Goal: Find specific page/section: Find specific page/section

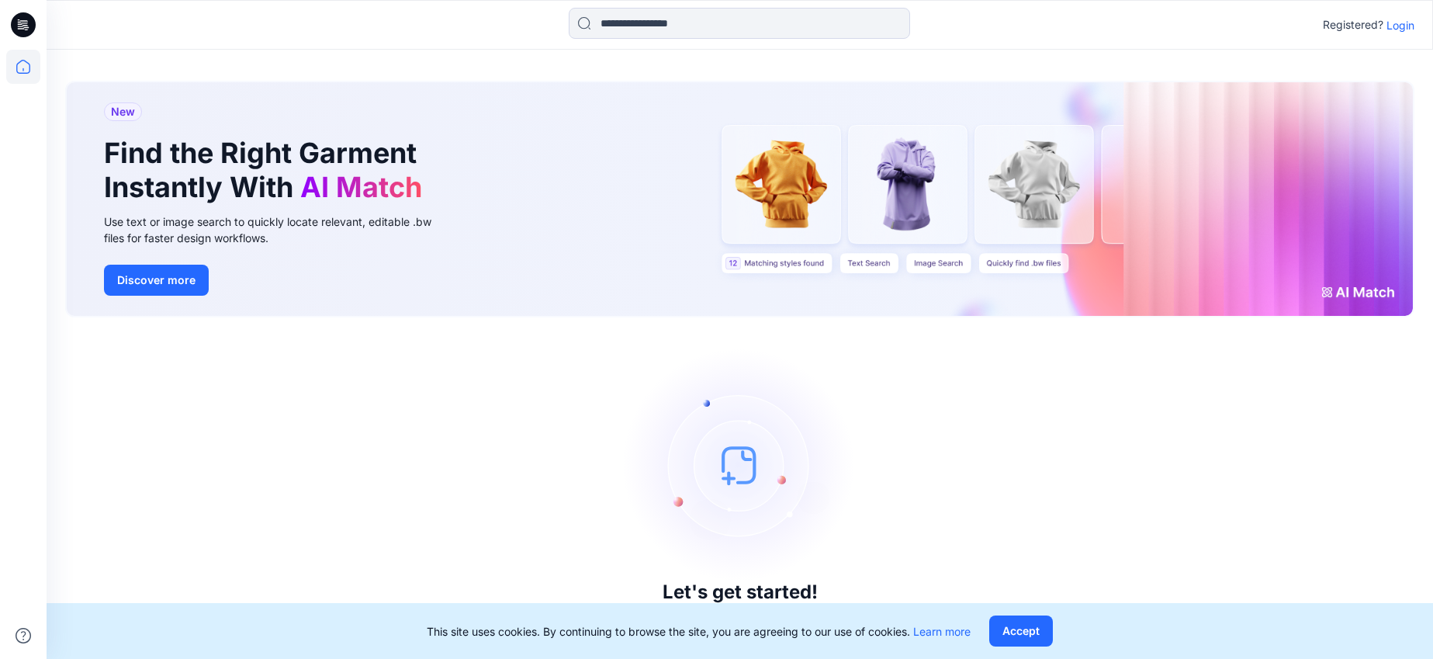
click at [1403, 26] on p "Login" at bounding box center [1400, 25] width 28 height 16
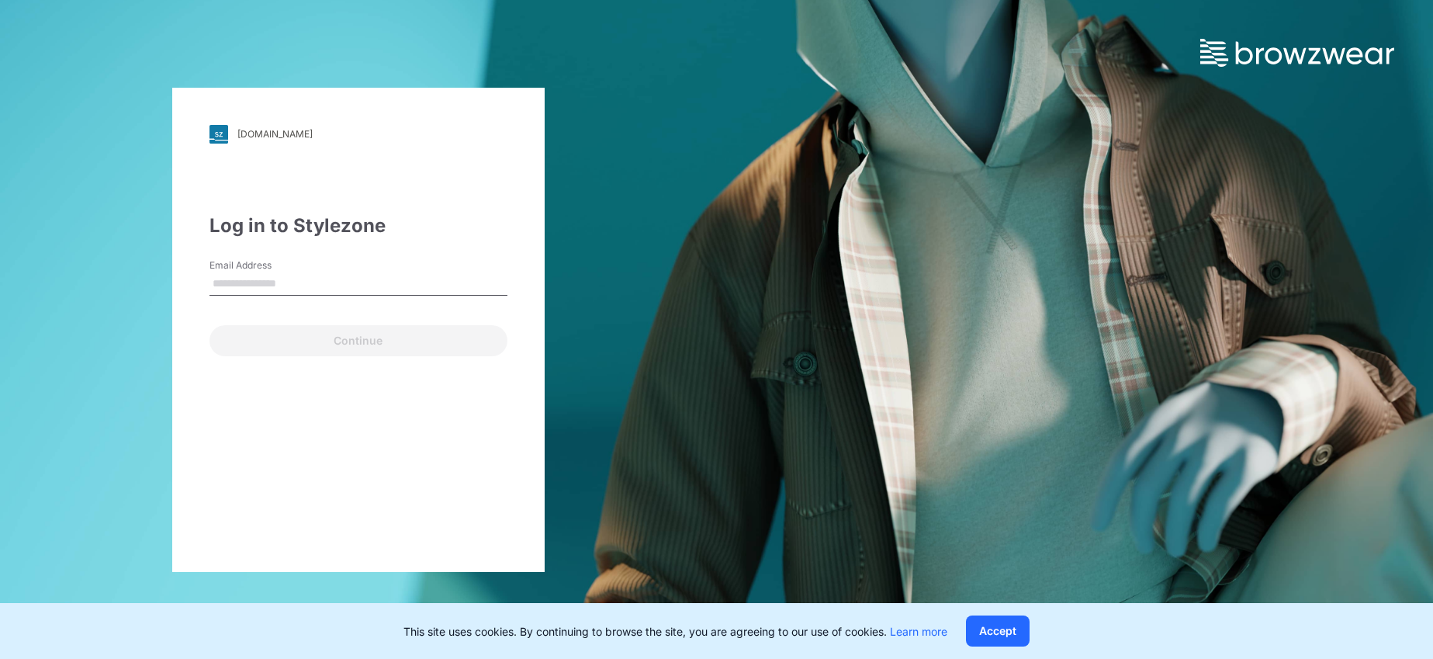
type input "**********"
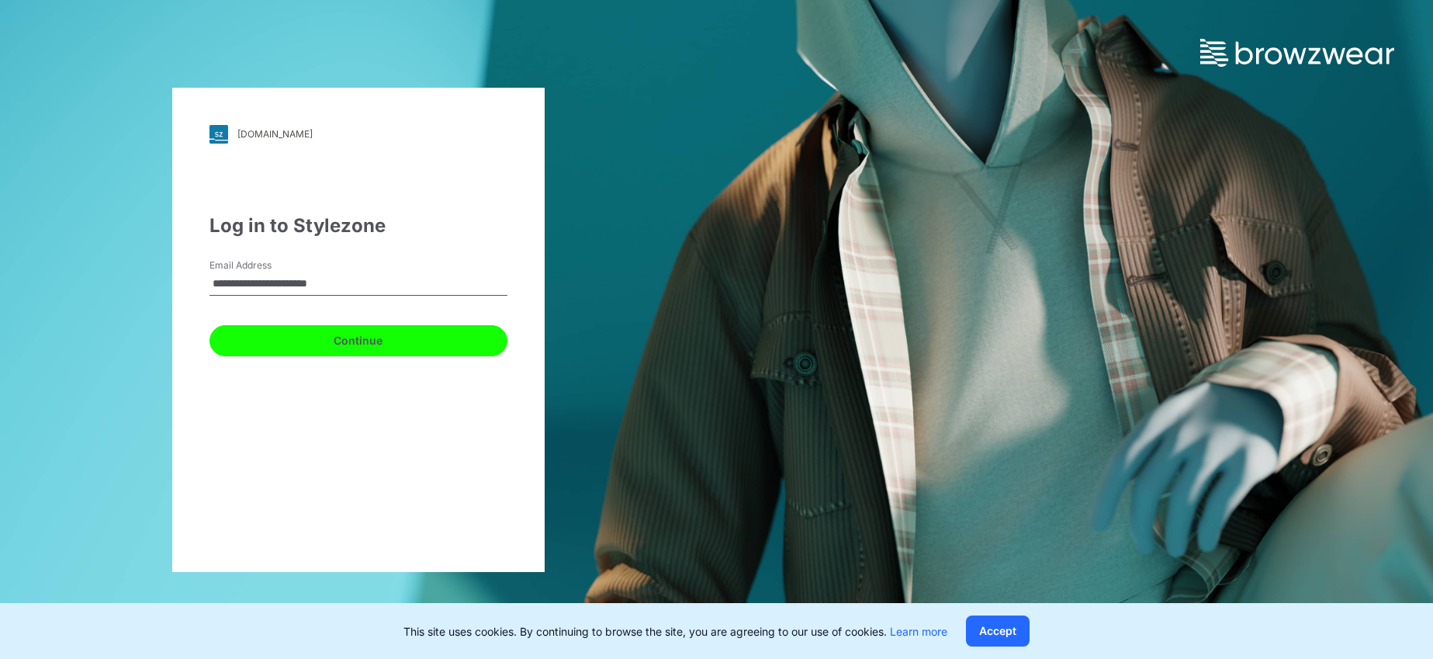
click at [355, 339] on button "Continue" at bounding box center [358, 340] width 298 height 31
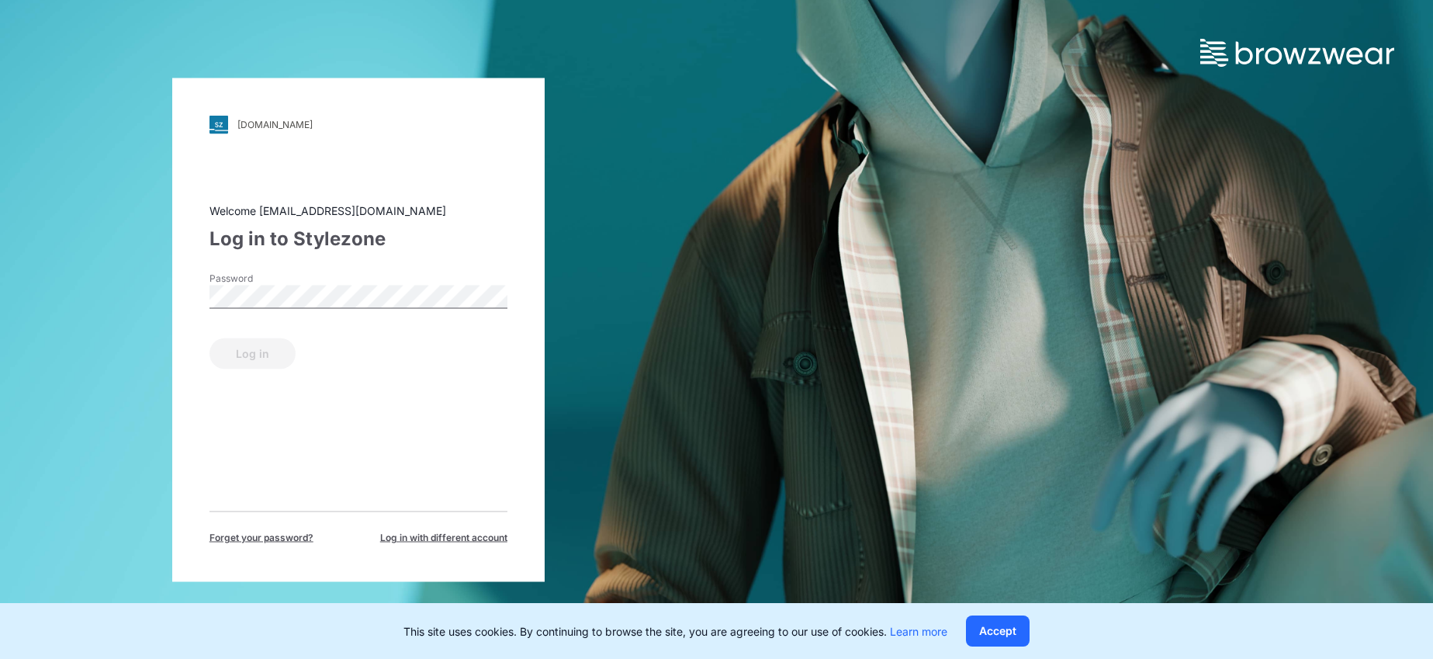
click at [344, 275] on div "Password" at bounding box center [358, 294] width 298 height 47
click at [272, 355] on button "Log in" at bounding box center [252, 352] width 86 height 31
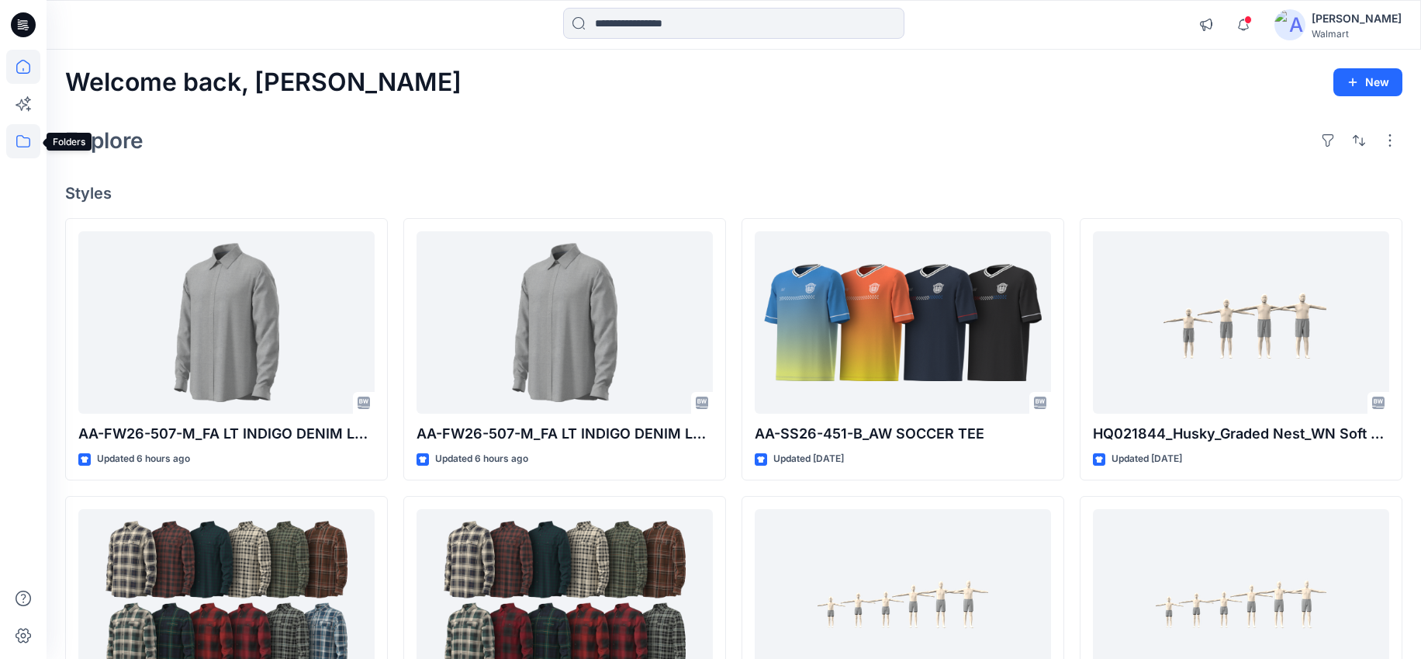
click at [26, 144] on icon at bounding box center [23, 141] width 34 height 34
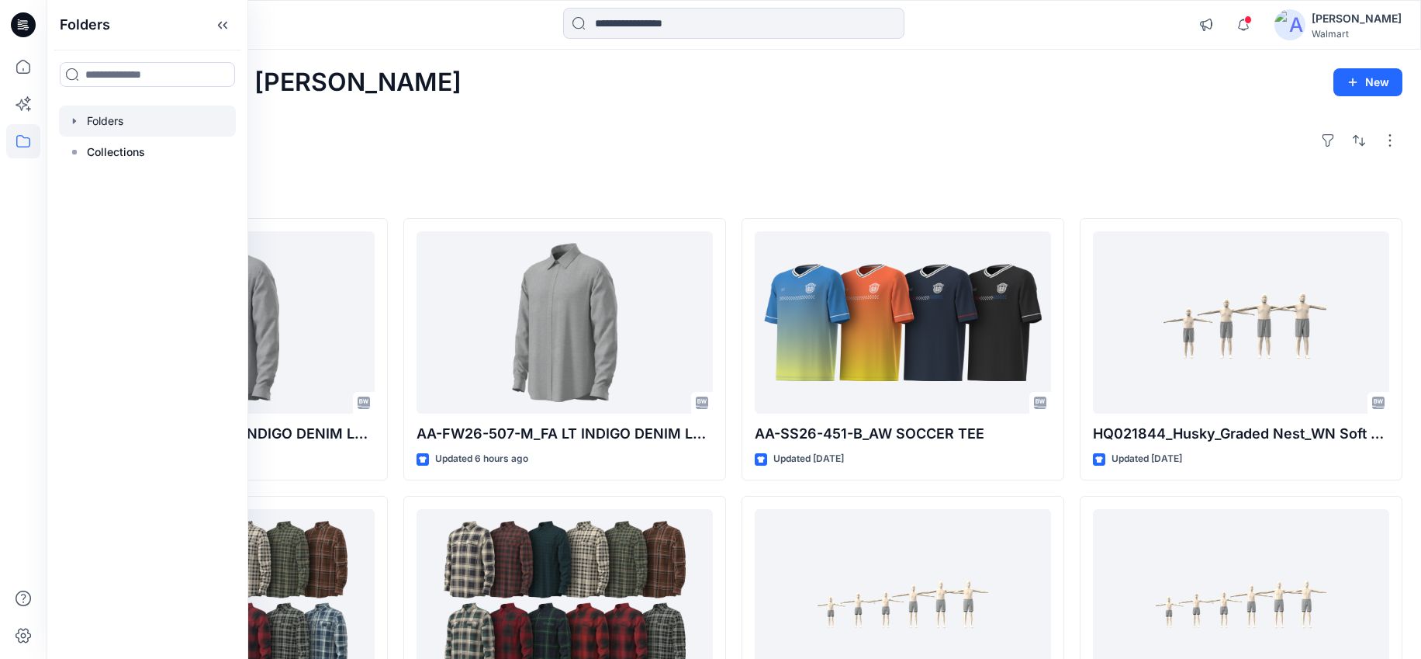
click at [99, 126] on div at bounding box center [147, 121] width 177 height 31
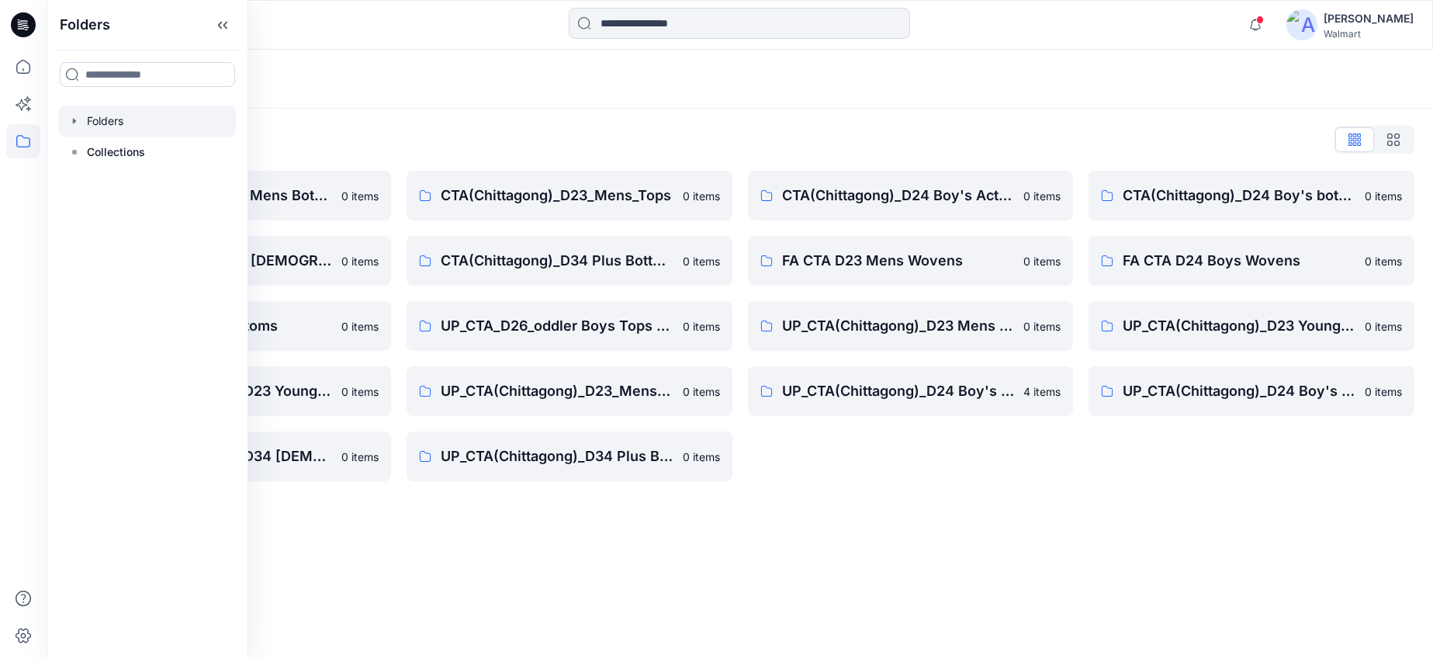
click at [922, 535] on div "Folders Folders List CTA(Chittagong)_D23 Mens Bottoms 0 items CTA(Chittagong)_D…" at bounding box center [740, 354] width 1386 height 609
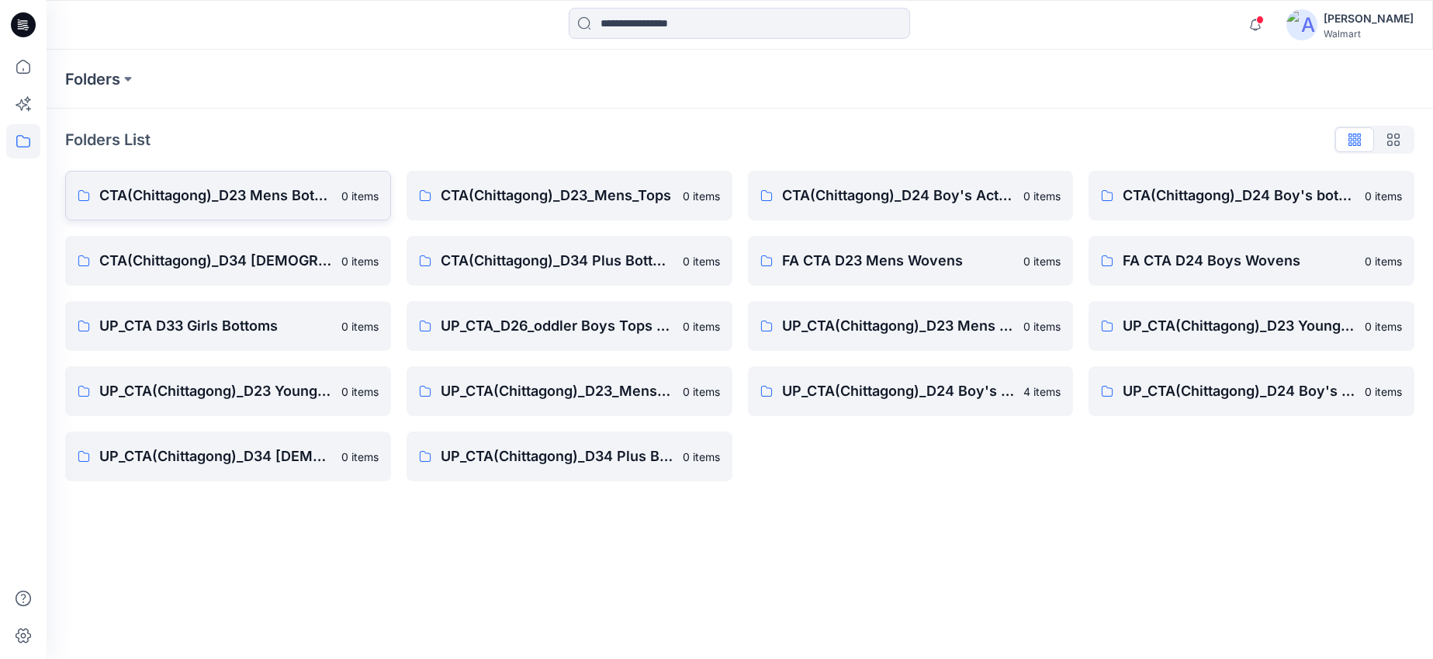
click at [299, 200] on p "CTA(Chittagong)_D23 Mens Bottoms" at bounding box center [215, 196] width 233 height 22
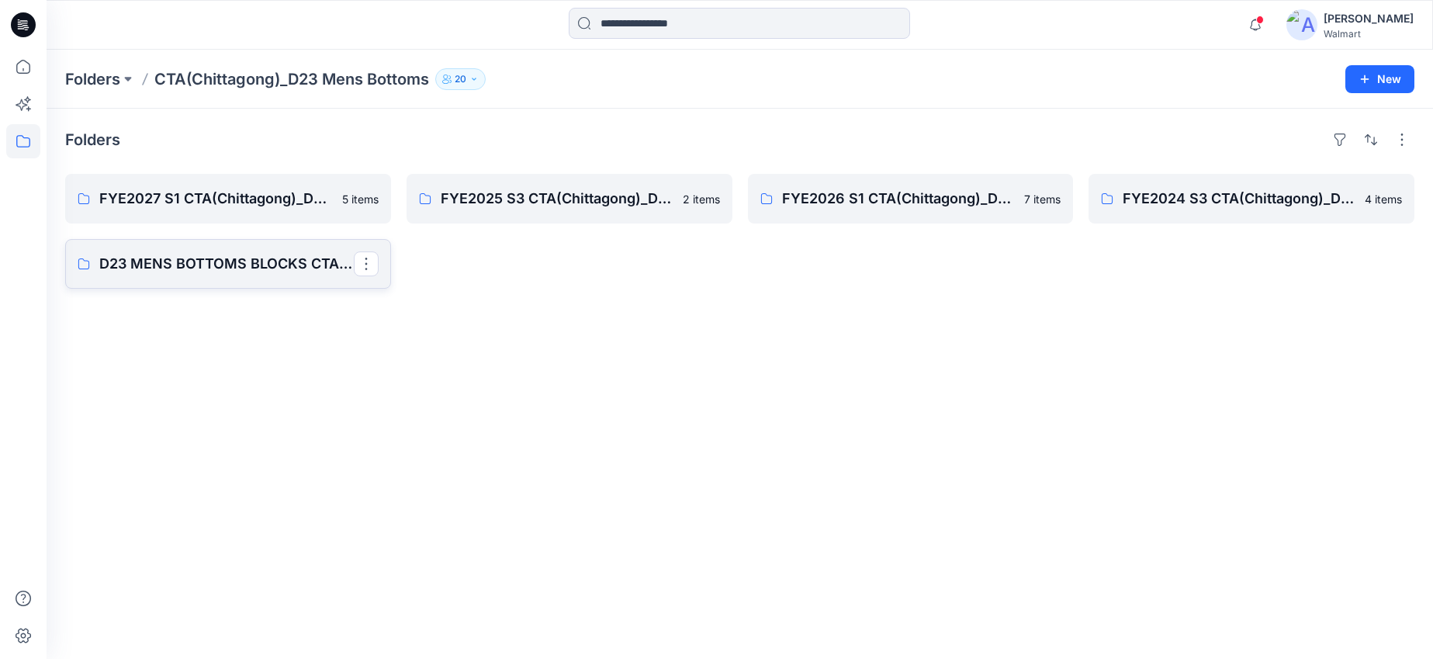
click at [279, 268] on p "D23 MENS BOTTOMS BLOCKS CTA/[GEOGRAPHIC_DATA]" at bounding box center [226, 264] width 254 height 22
click at [624, 196] on p "FYE2025 S3 CTA(Chittagong)_D23 Men's Bottoms" at bounding box center [568, 199] width 254 height 22
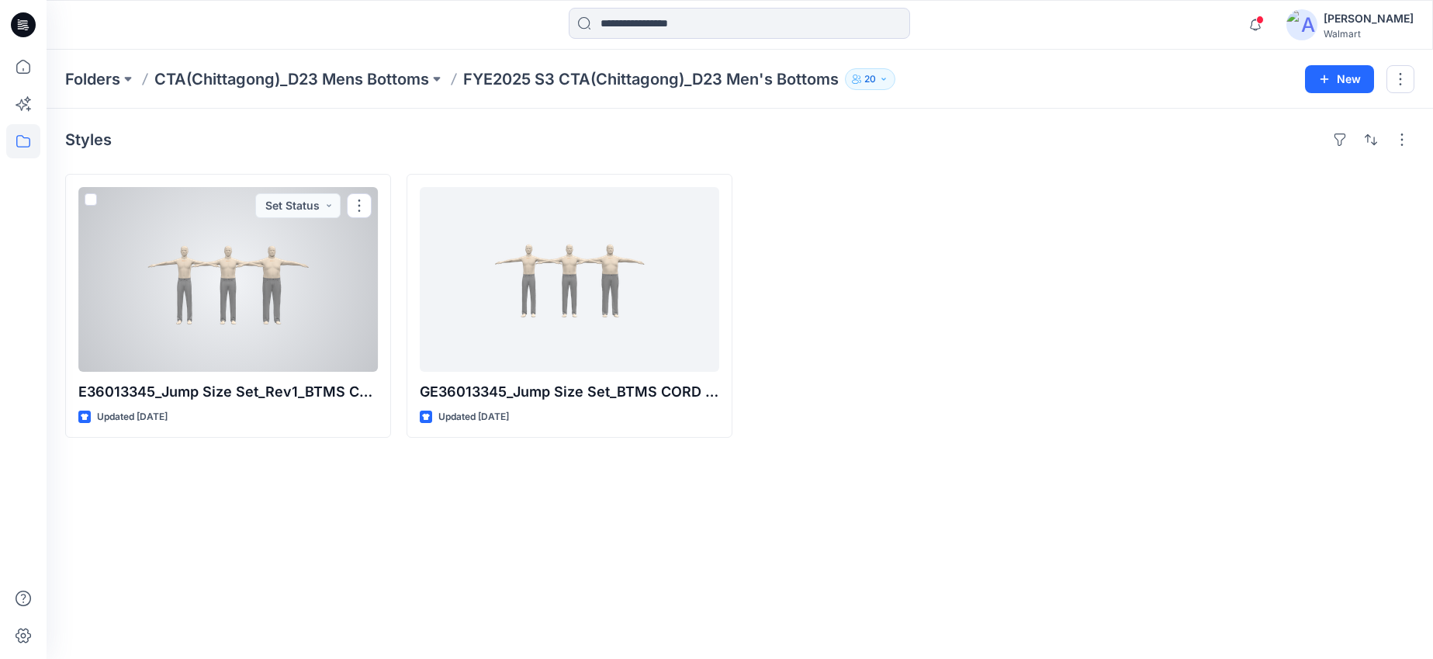
click at [296, 299] on div at bounding box center [227, 279] width 299 height 185
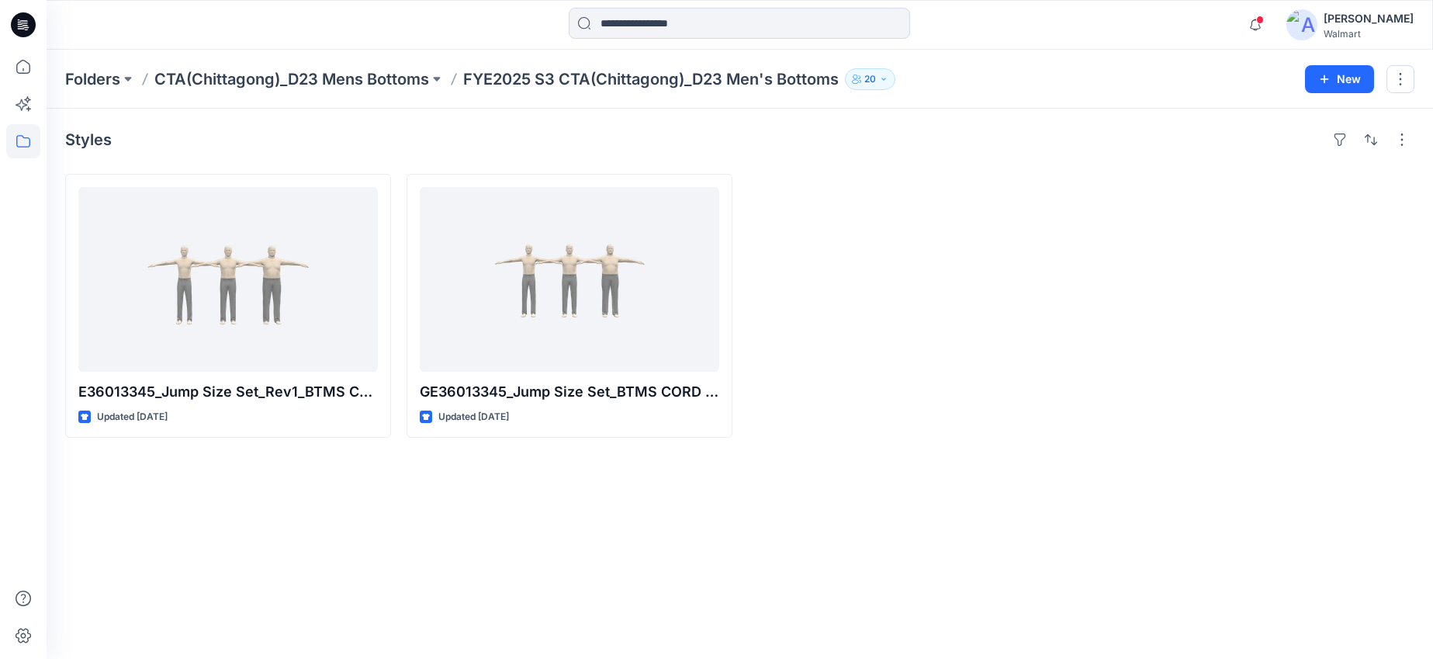
click at [22, 29] on icon at bounding box center [23, 25] width 25 height 50
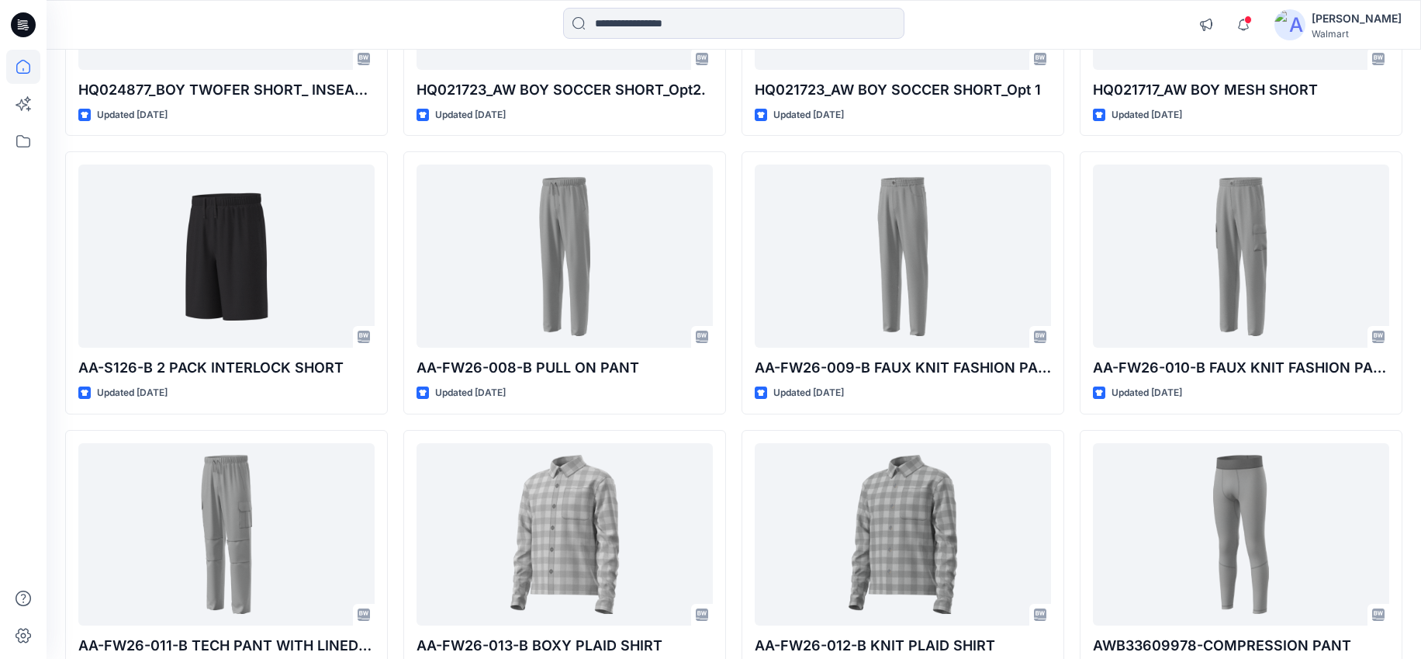
scroll to position [2327, 0]
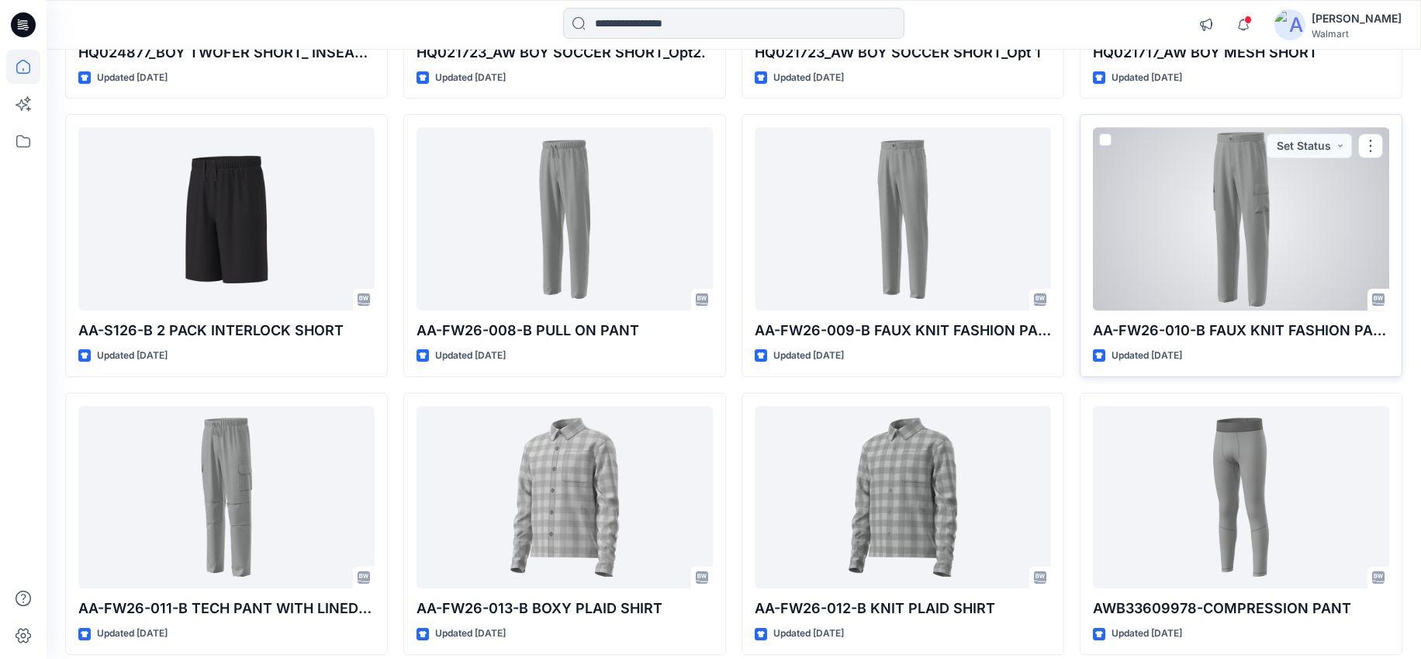
click at [1262, 251] on div at bounding box center [1241, 218] width 296 height 183
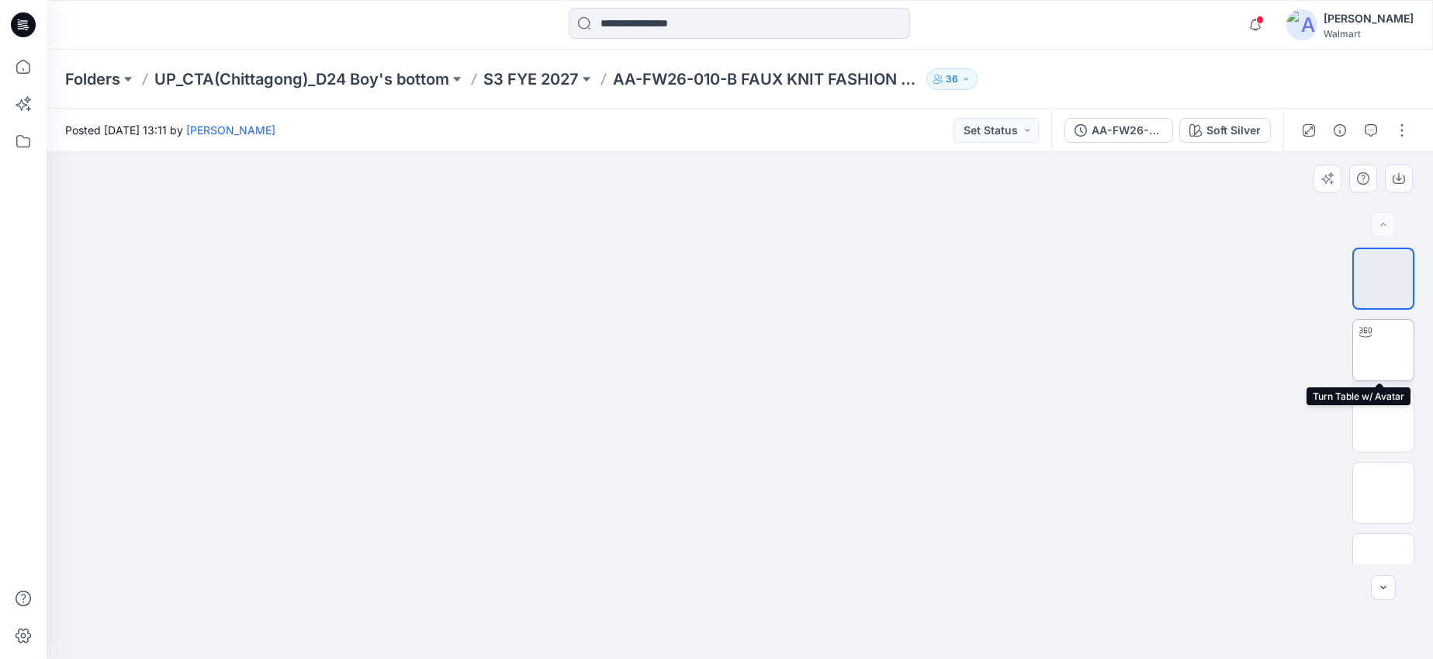
click at [1383, 350] on img at bounding box center [1383, 350] width 0 height 0
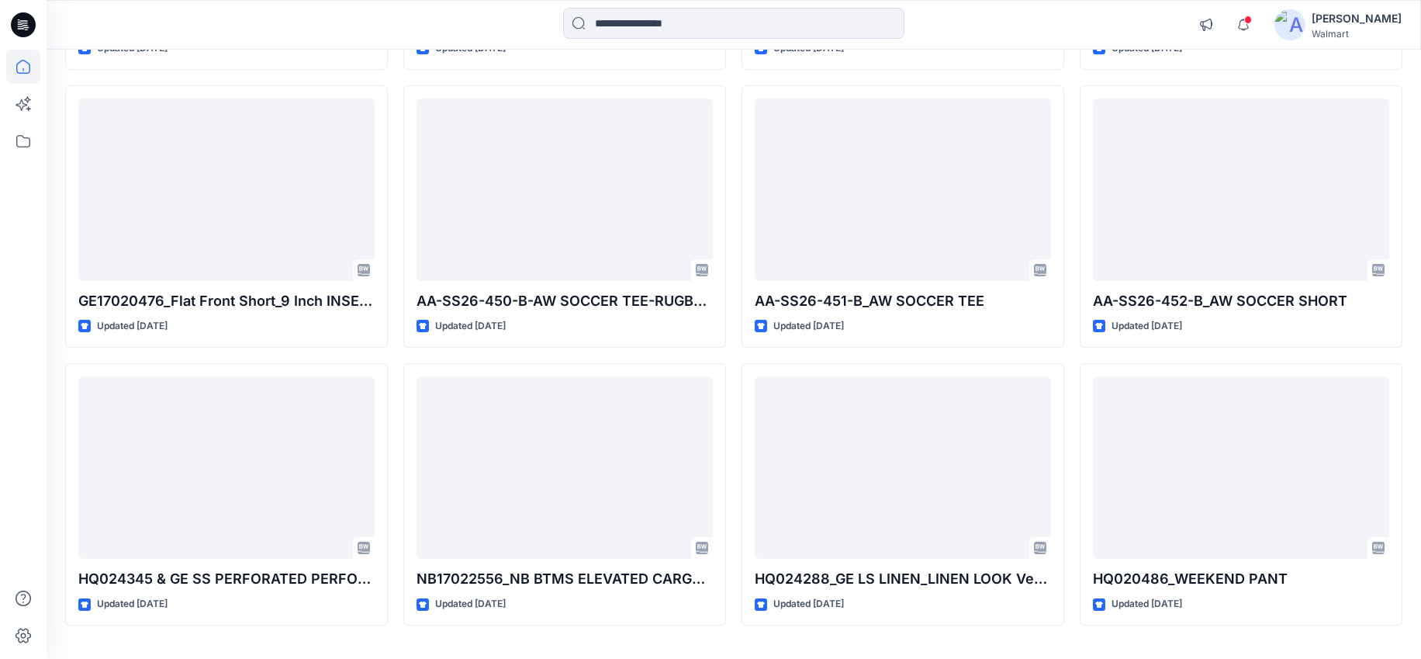
scroll to position [9624, 0]
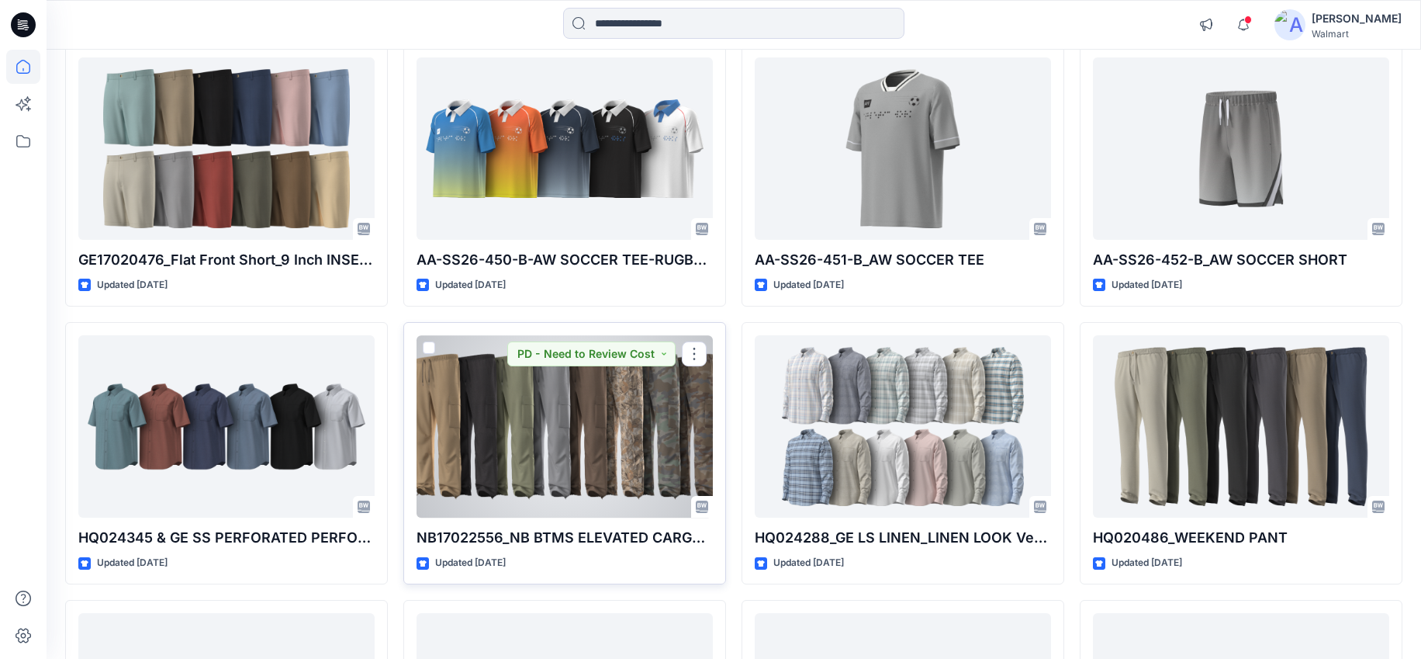
click at [514, 441] on div at bounding box center [565, 426] width 296 height 183
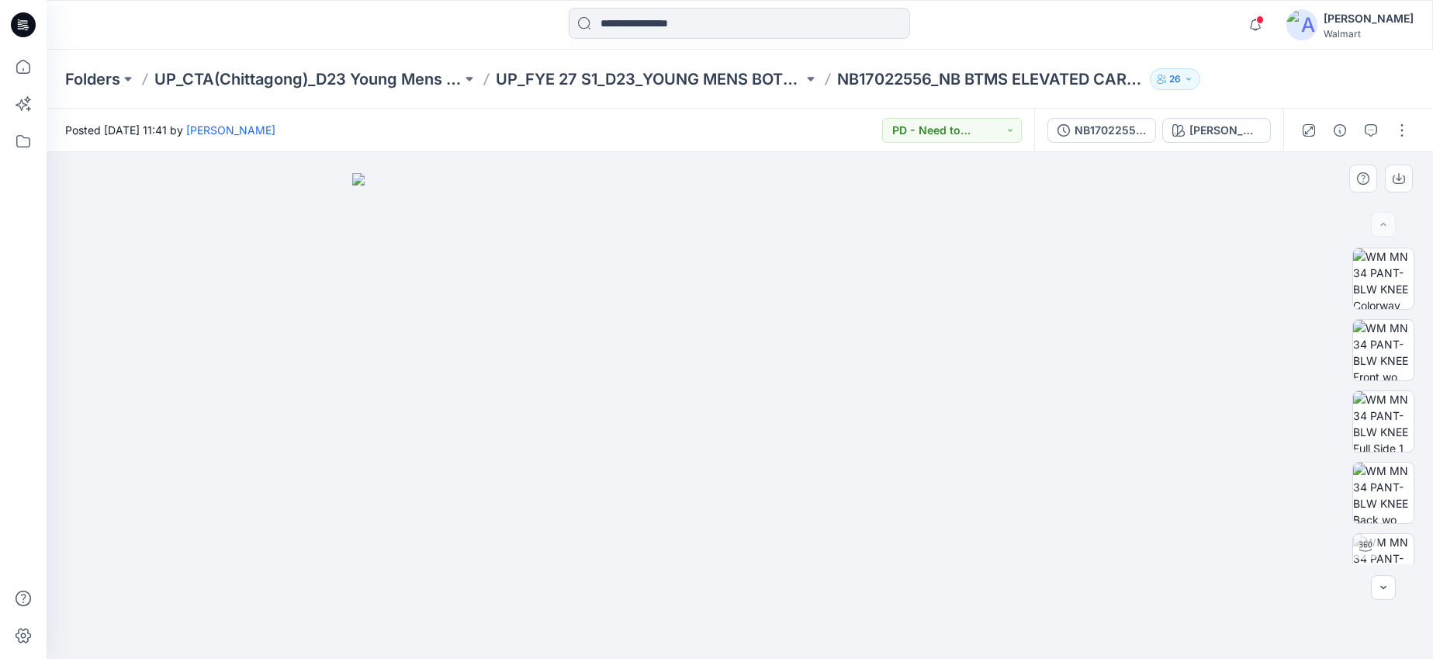
click at [560, 442] on img at bounding box center [740, 416] width 776 height 486
click at [1386, 289] on img at bounding box center [1383, 278] width 61 height 61
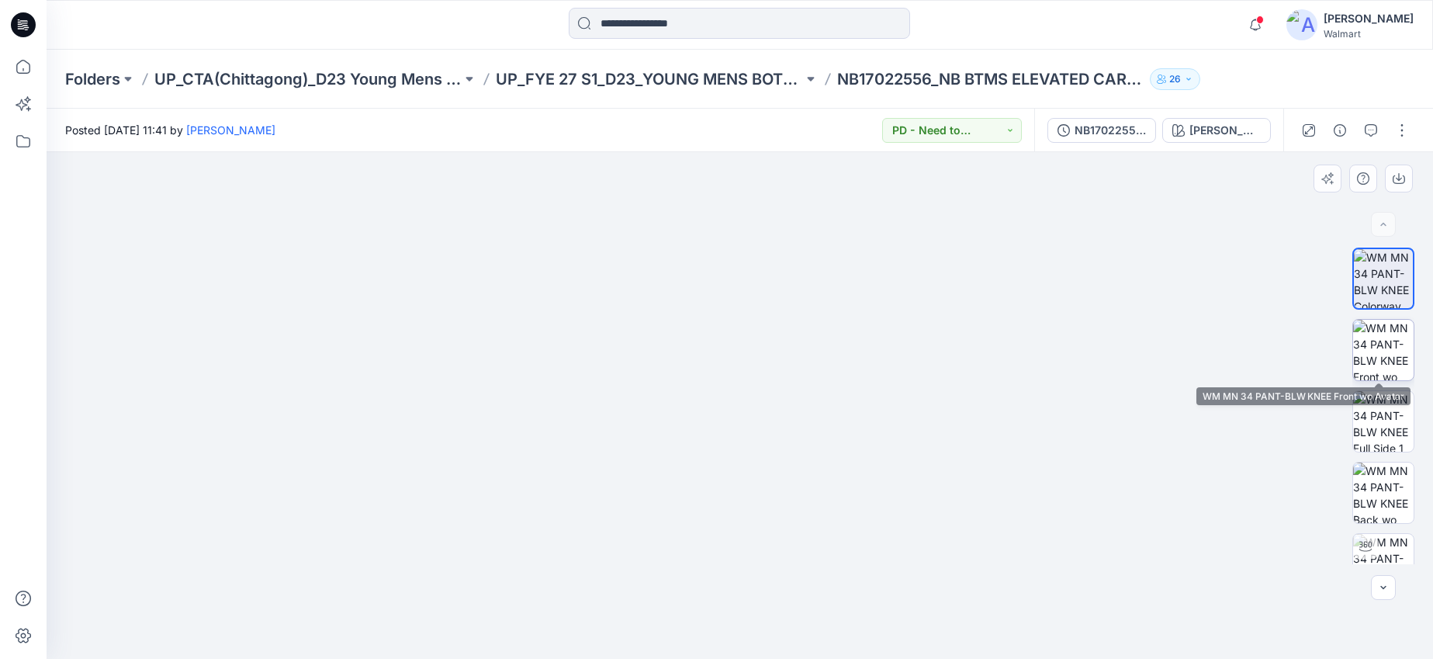
click at [1379, 348] on img at bounding box center [1383, 350] width 61 height 61
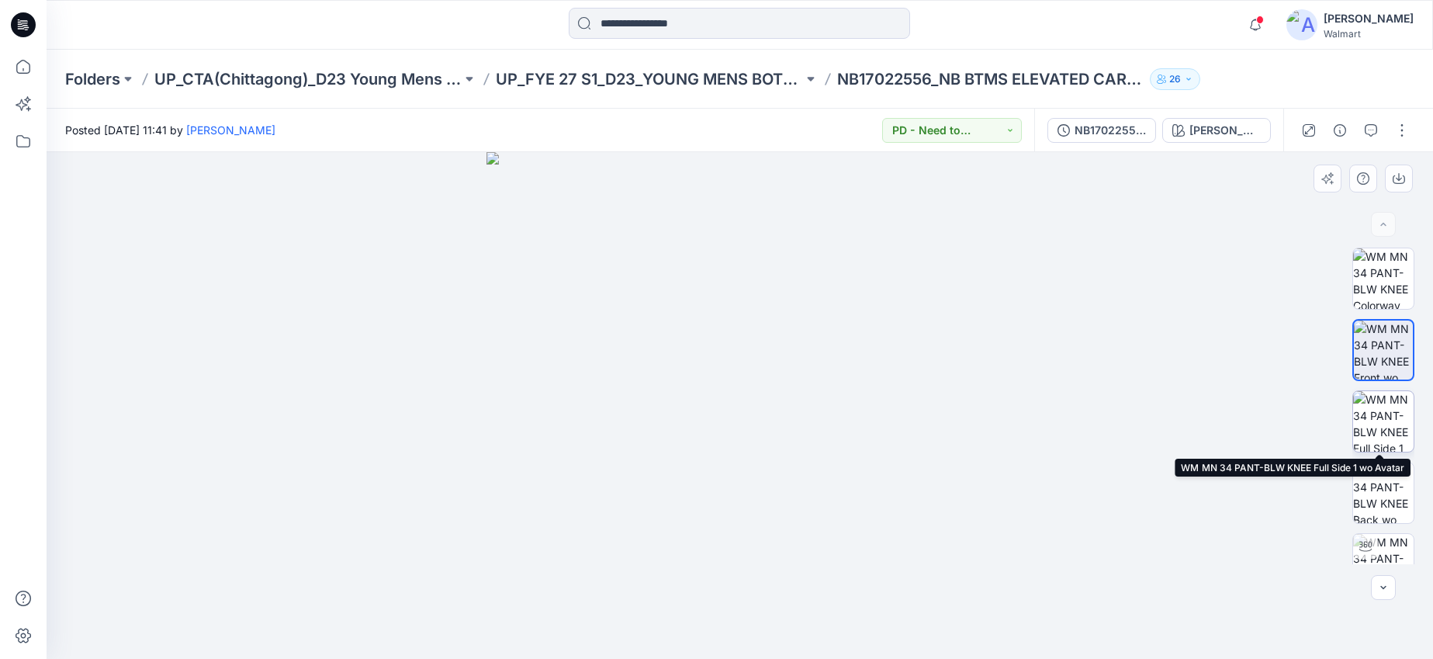
click at [1387, 441] on img at bounding box center [1383, 421] width 61 height 61
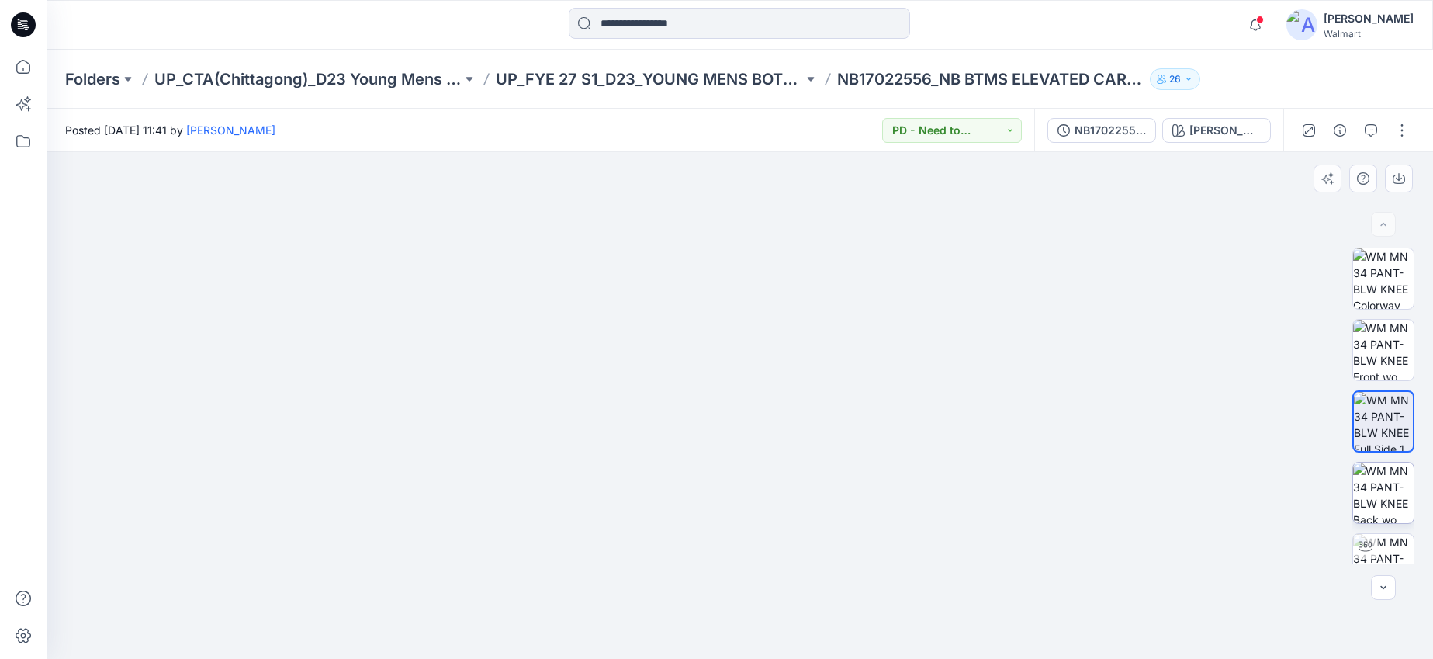
click at [1381, 493] on img at bounding box center [1383, 492] width 61 height 61
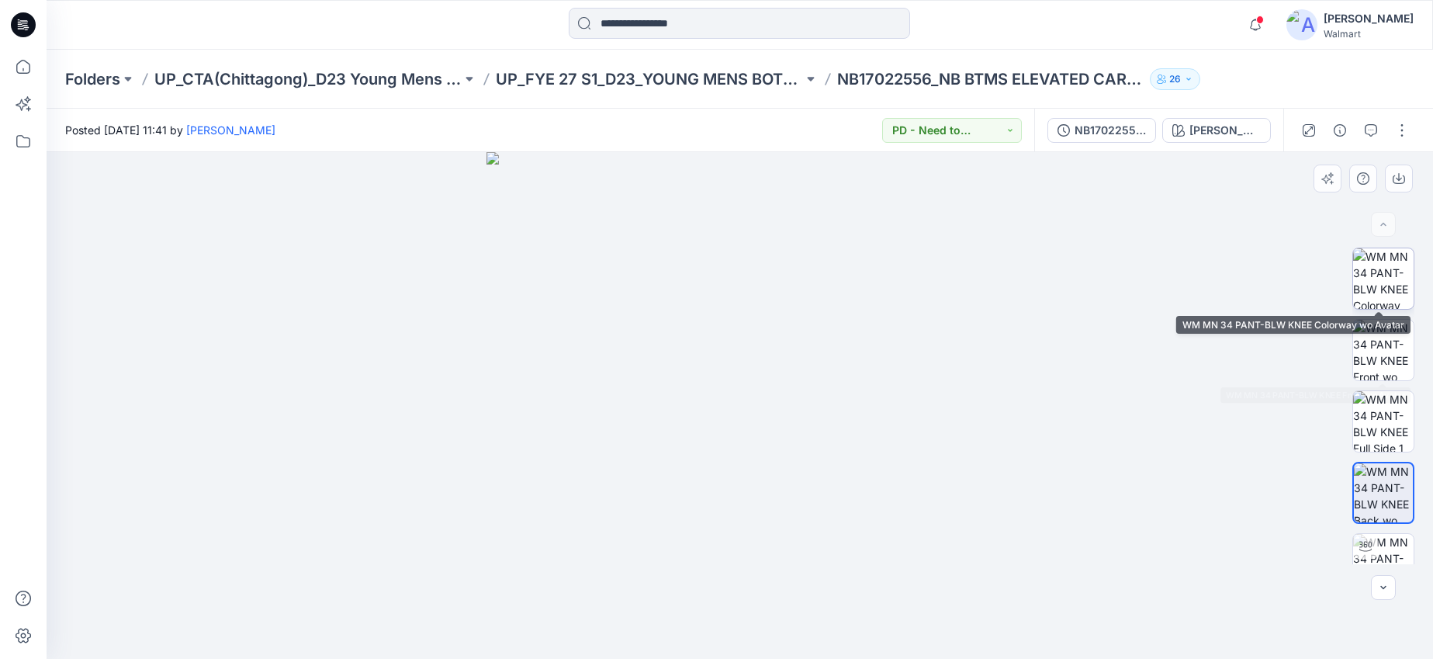
click at [1383, 283] on img at bounding box center [1383, 278] width 61 height 61
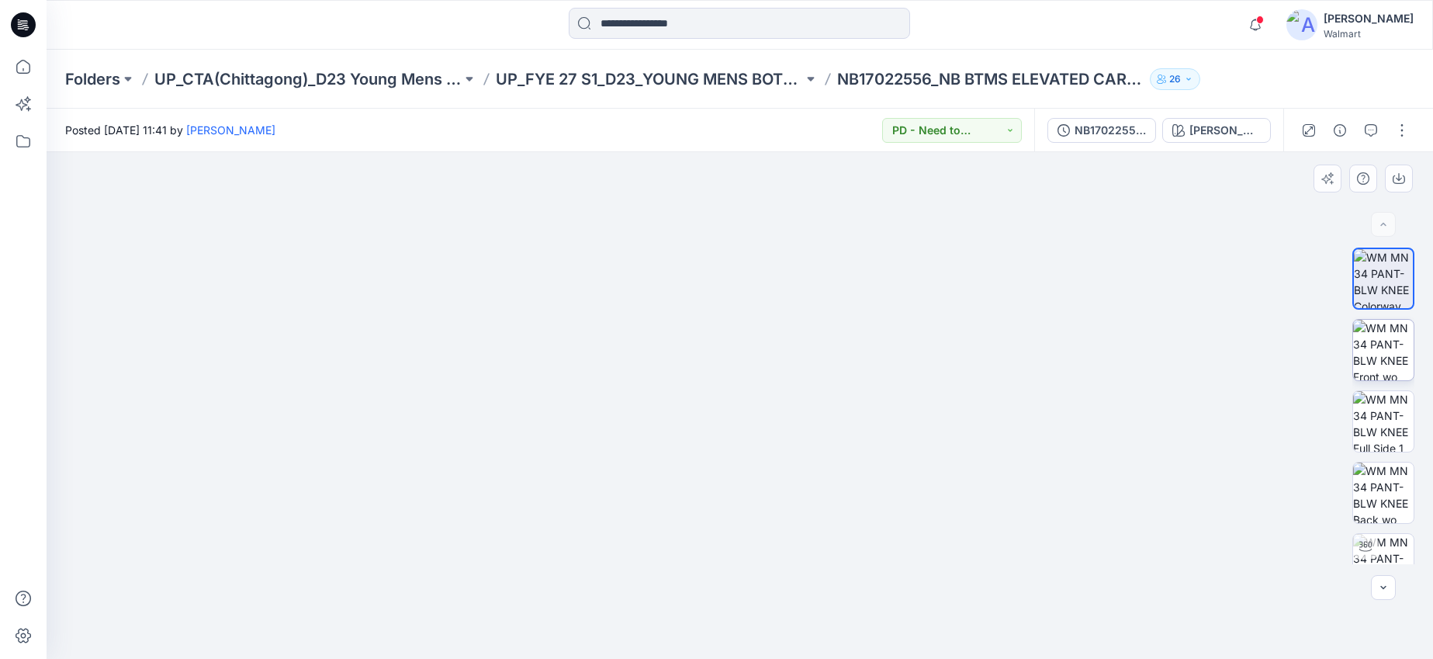
click at [1375, 357] on img at bounding box center [1383, 350] width 61 height 61
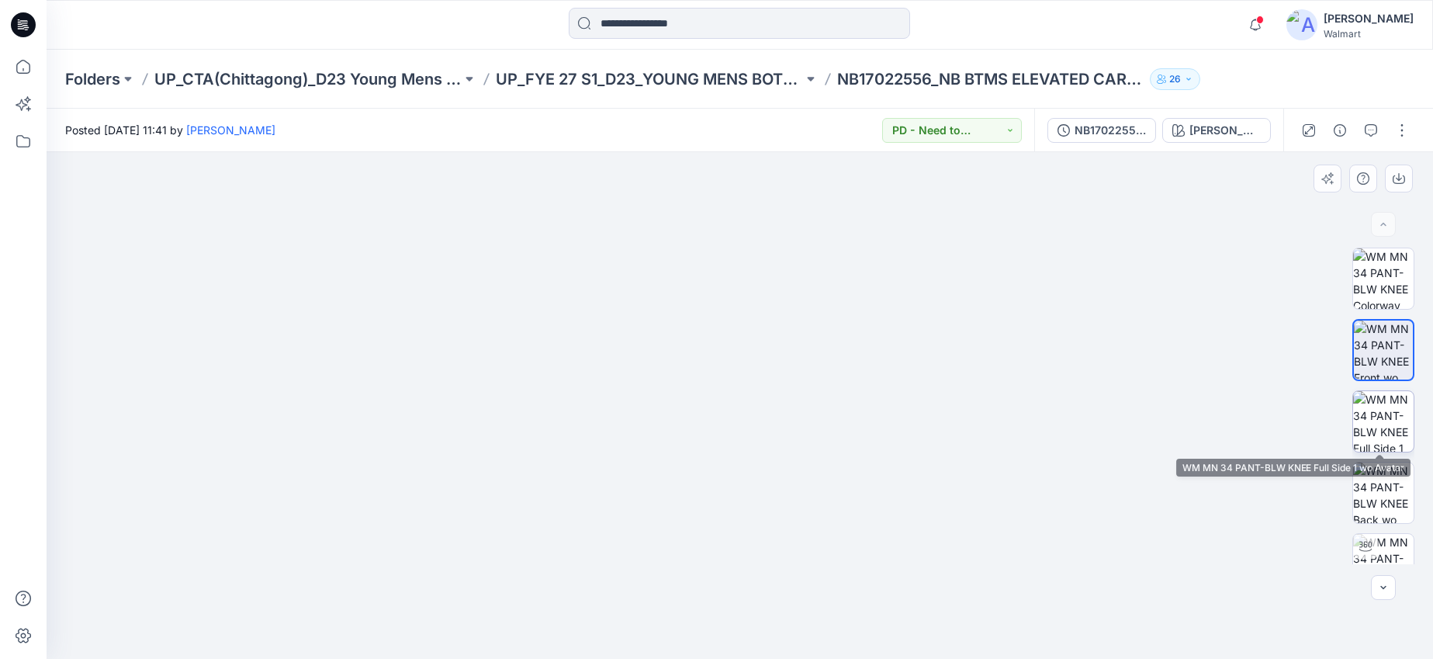
click at [1379, 428] on img at bounding box center [1383, 421] width 61 height 61
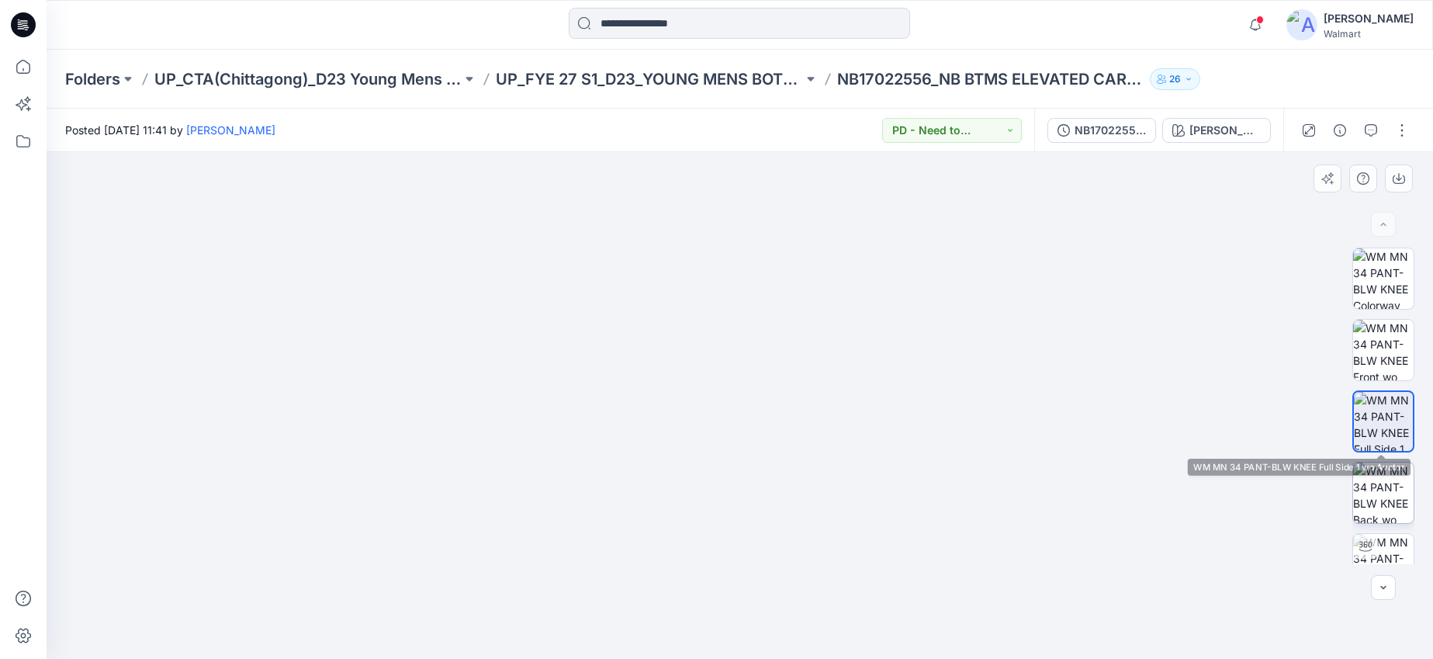
click at [1379, 516] on img at bounding box center [1383, 492] width 61 height 61
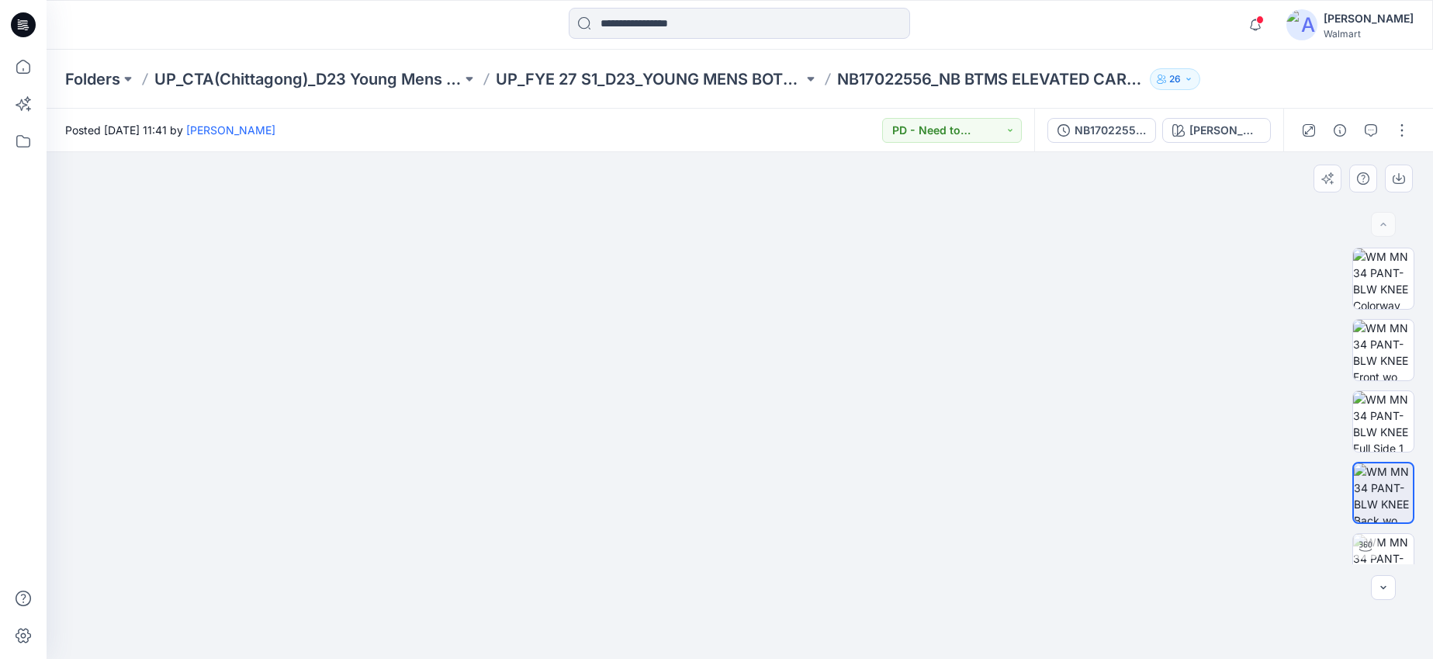
scroll to position [174, 0]
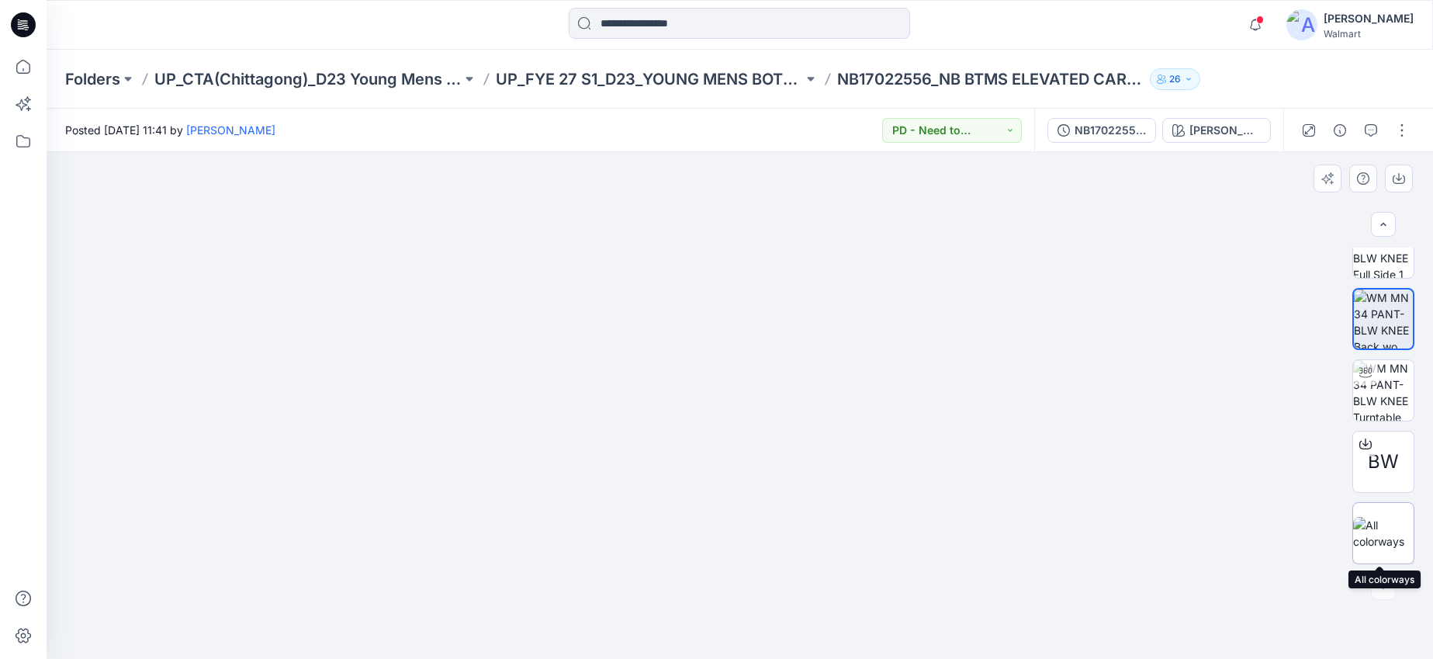
click at [1382, 532] on img at bounding box center [1383, 533] width 61 height 33
